Goal: Task Accomplishment & Management: Complete application form

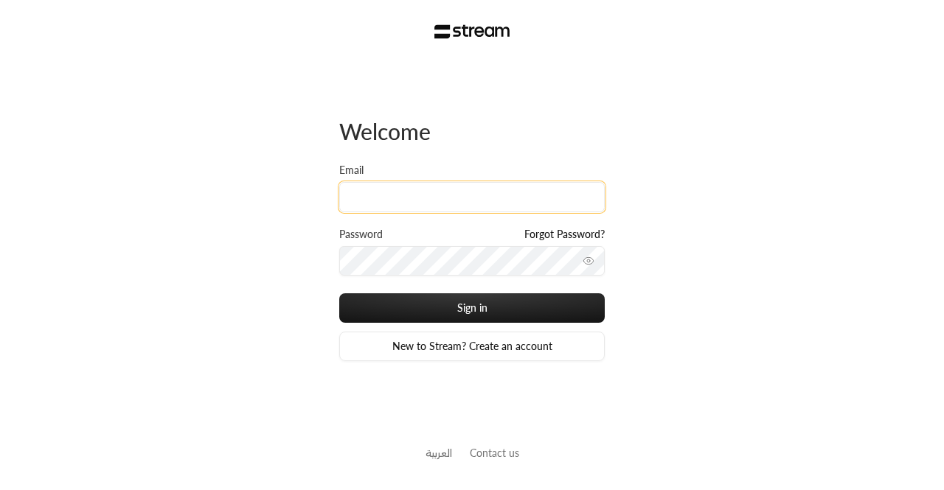
click at [419, 195] on input "Email" at bounding box center [471, 197] width 265 height 30
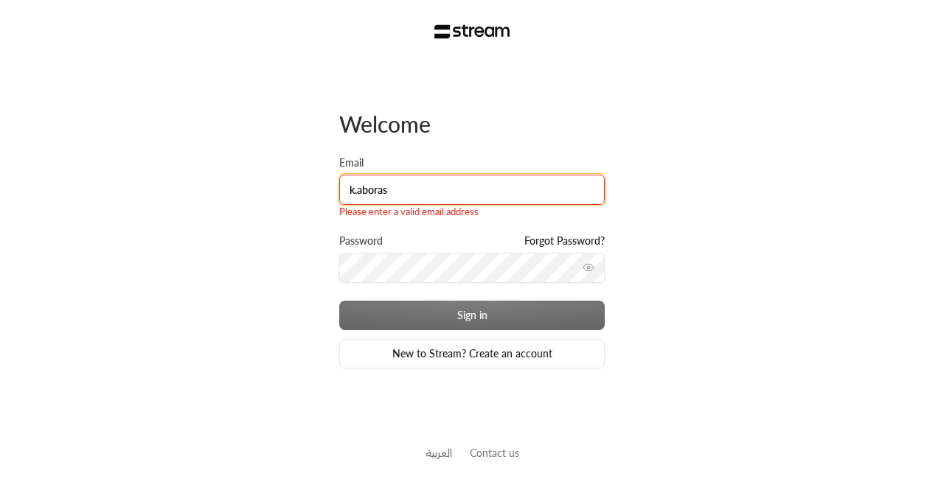
type input "[PERSON_NAME][EMAIL_ADDRESS][DOMAIN_NAME]"
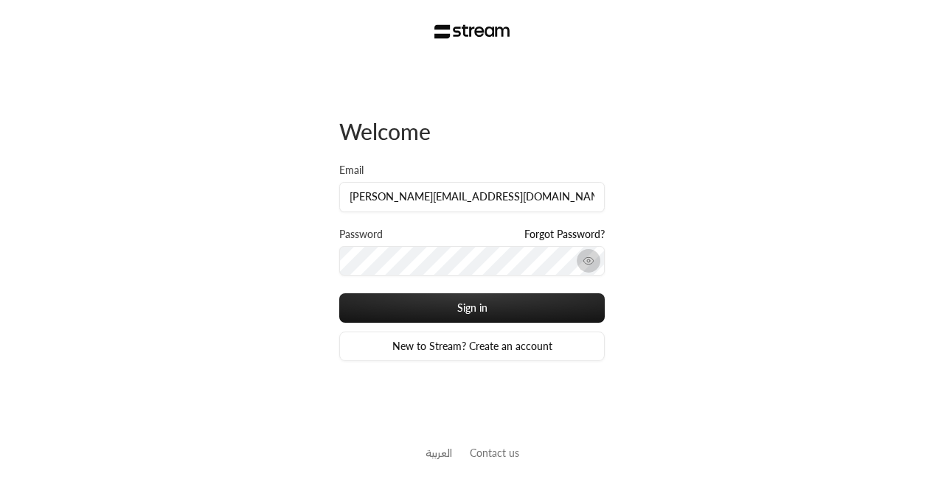
click at [596, 266] on button "toggle password visibility" at bounding box center [589, 261] width 24 height 24
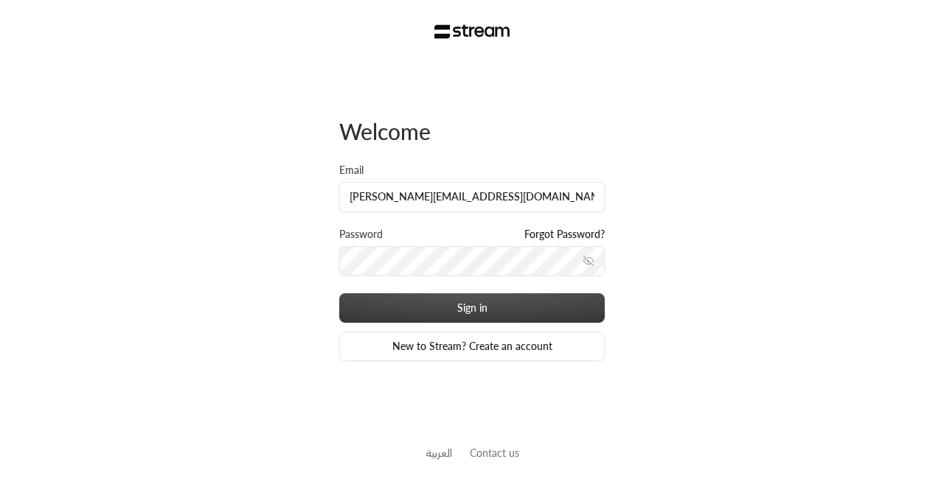
click at [493, 313] on button "Sign in" at bounding box center [471, 308] width 265 height 29
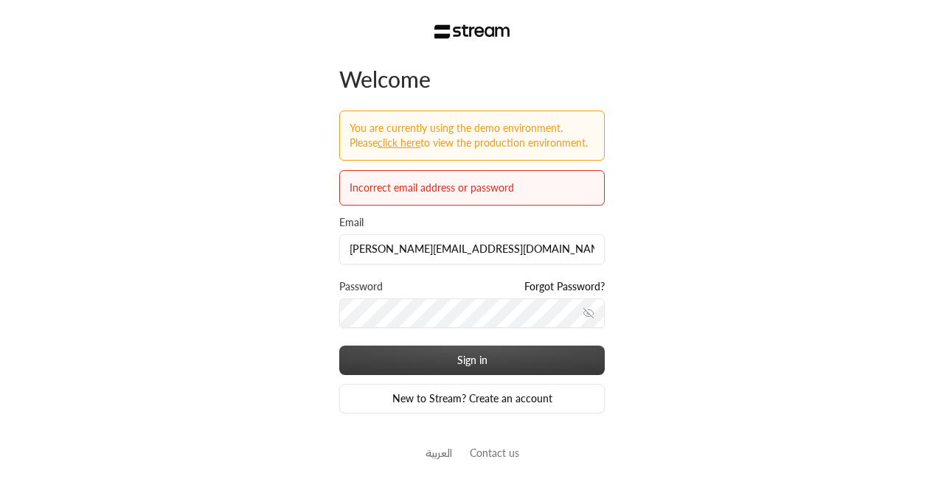
click at [434, 350] on button "Sign in" at bounding box center [471, 360] width 265 height 29
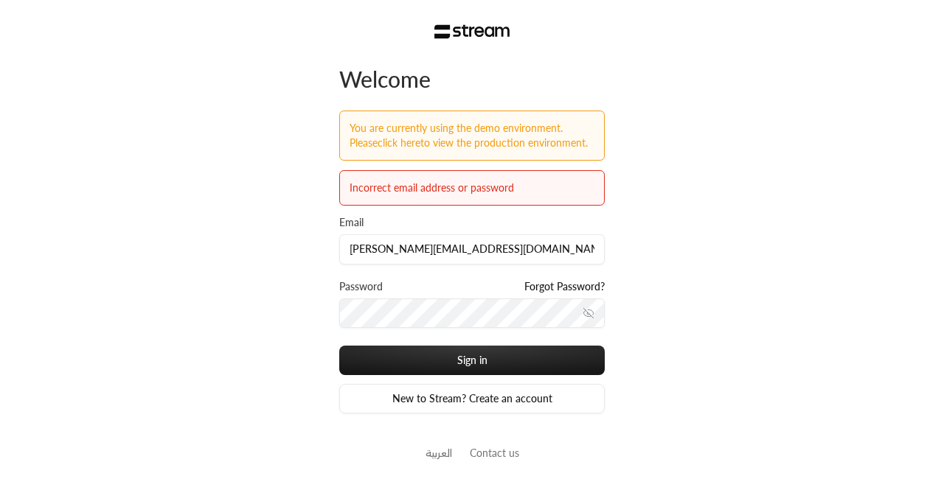
click at [378, 145] on link "Click here" at bounding box center [399, 142] width 43 height 13
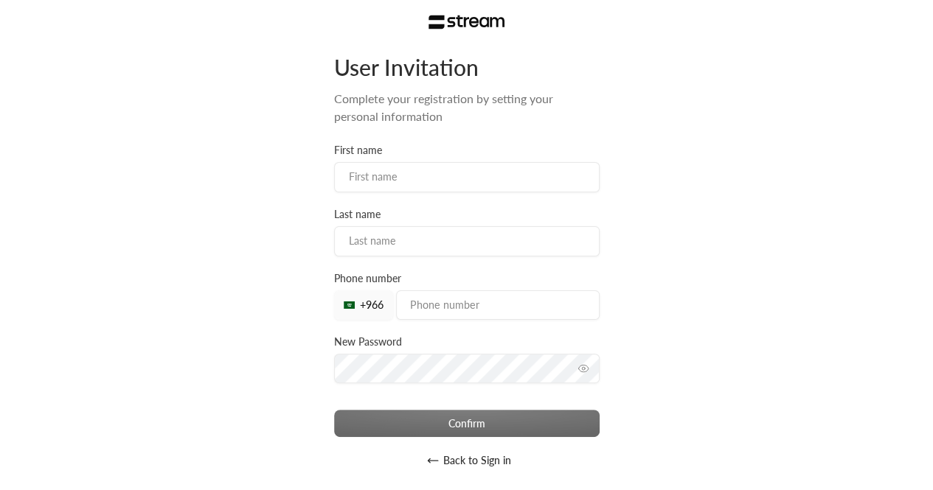
scroll to position [9, 0]
